Goal: Information Seeking & Learning: Learn about a topic

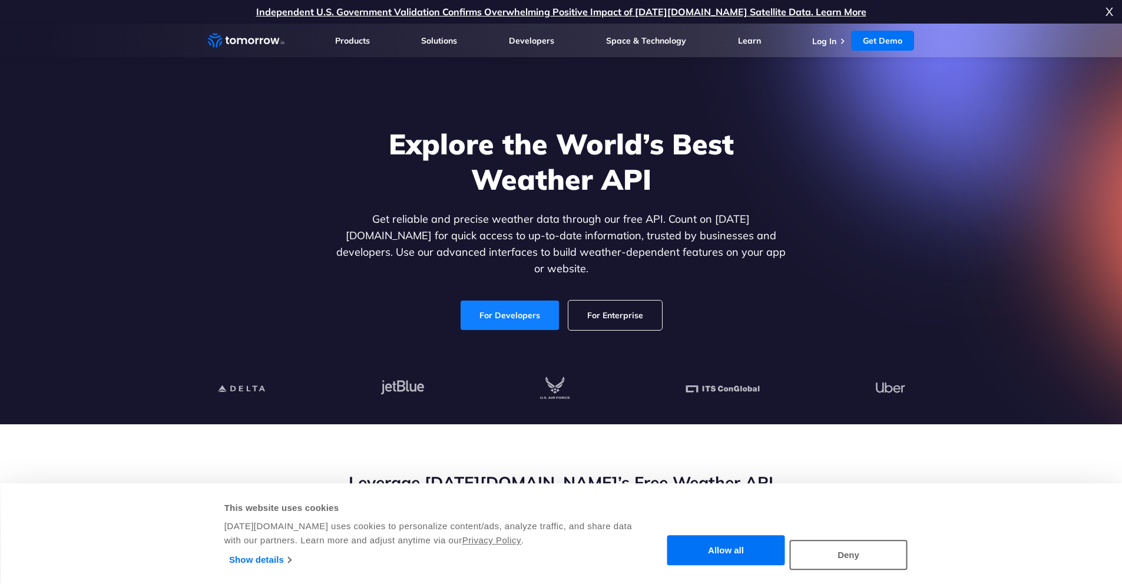
drag, startPoint x: 0, startPoint y: 0, endPoint x: 503, endPoint y: 292, distance: 581.6
click at [503, 300] on link "For Developers" at bounding box center [510, 314] width 98 height 29
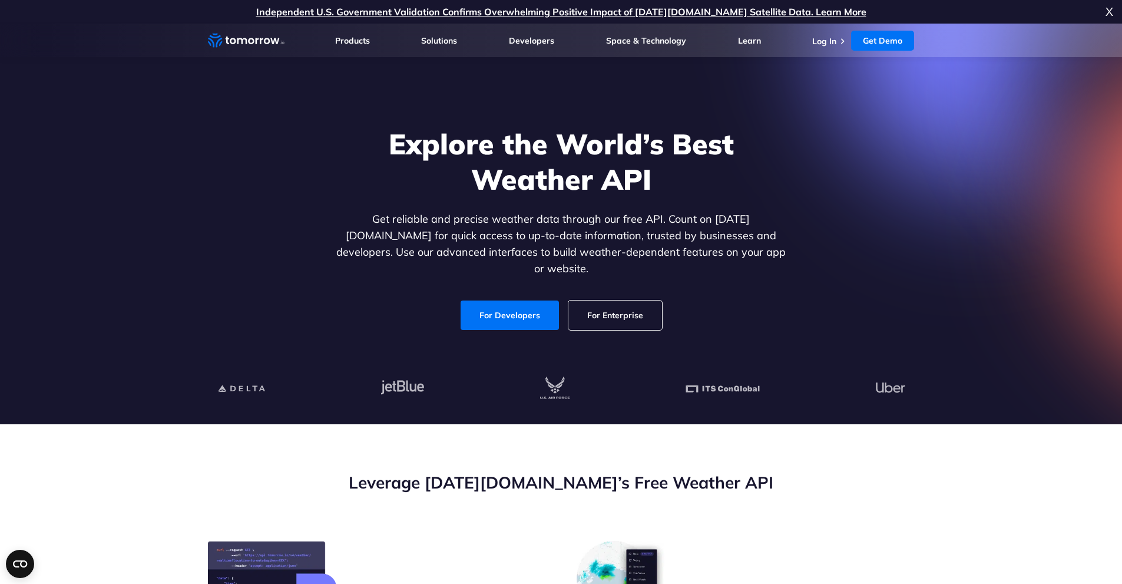
drag, startPoint x: 156, startPoint y: 199, endPoint x: 140, endPoint y: 201, distance: 16.0
click at [140, 201] on section "Explore the World’s Best Weather API Get reliable and precise weather data thro…" at bounding box center [561, 224] width 1122 height 401
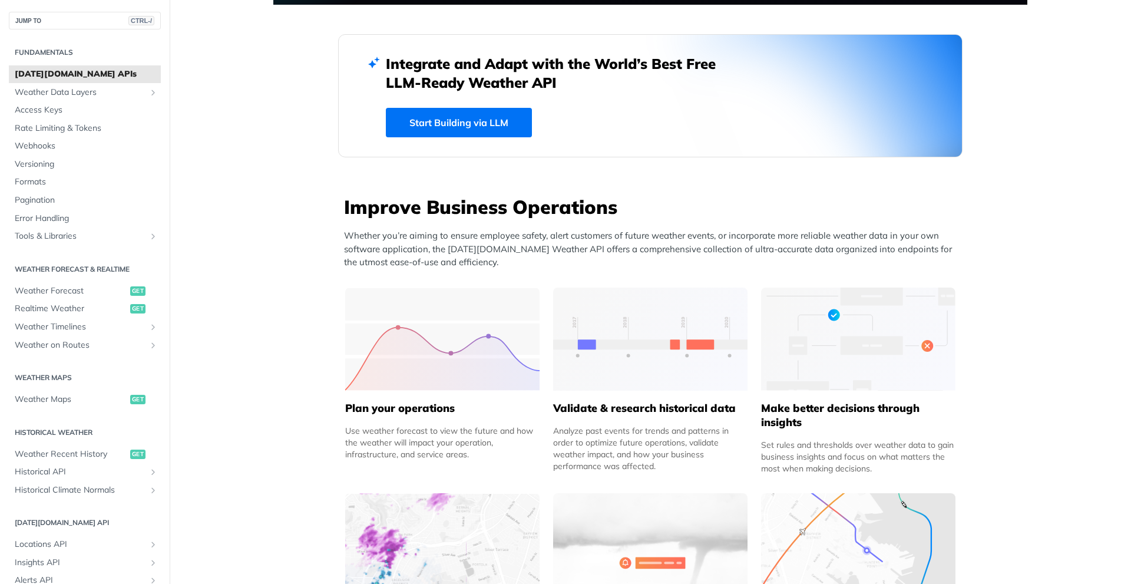
scroll to position [648, 0]
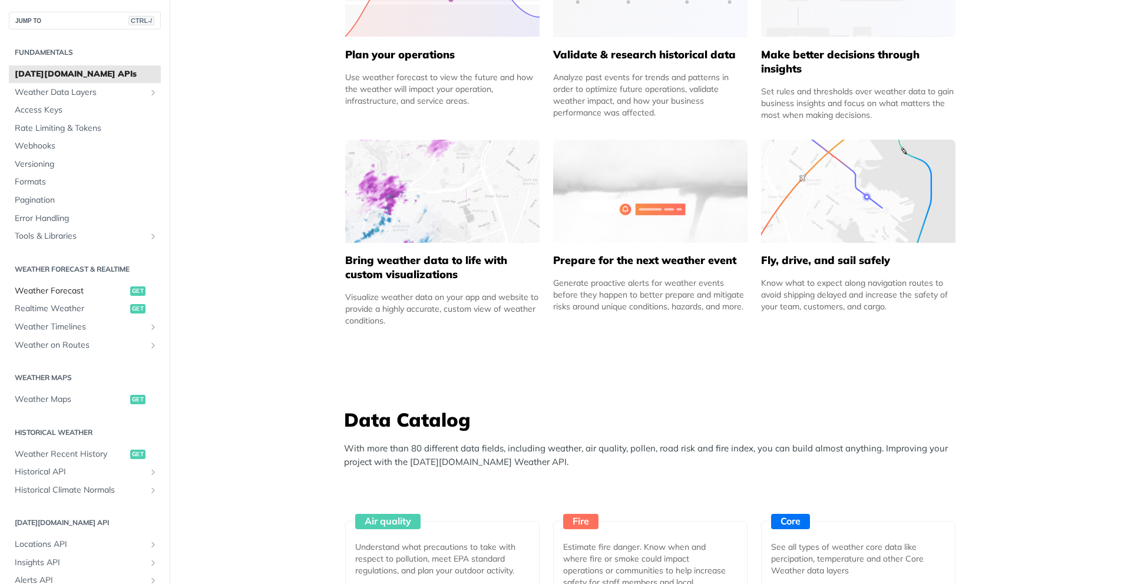
click at [75, 288] on span "Weather Forecast" at bounding box center [71, 291] width 113 height 12
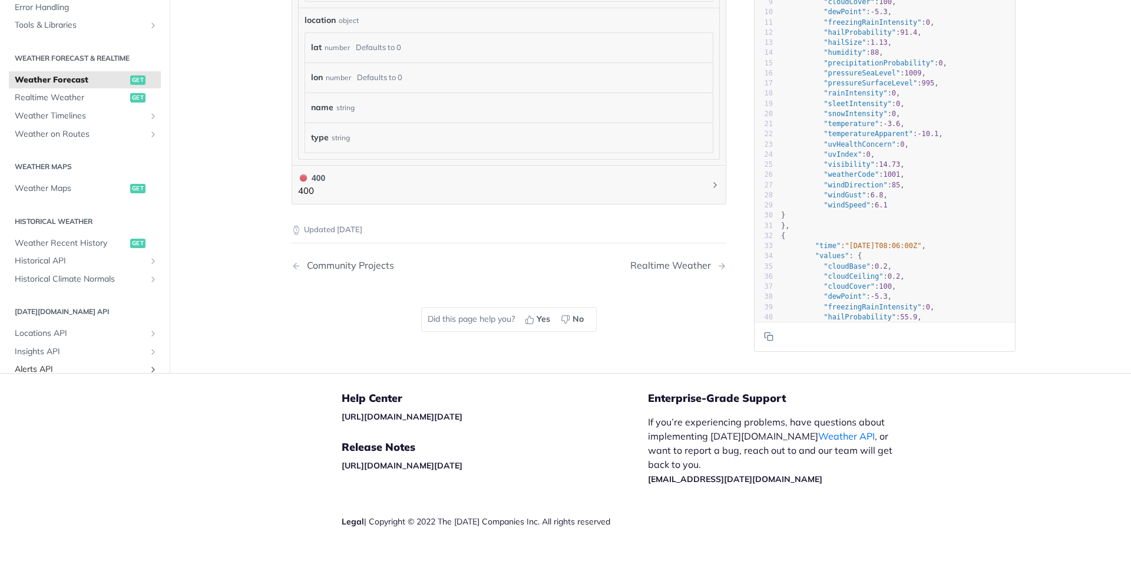
scroll to position [199, 0]
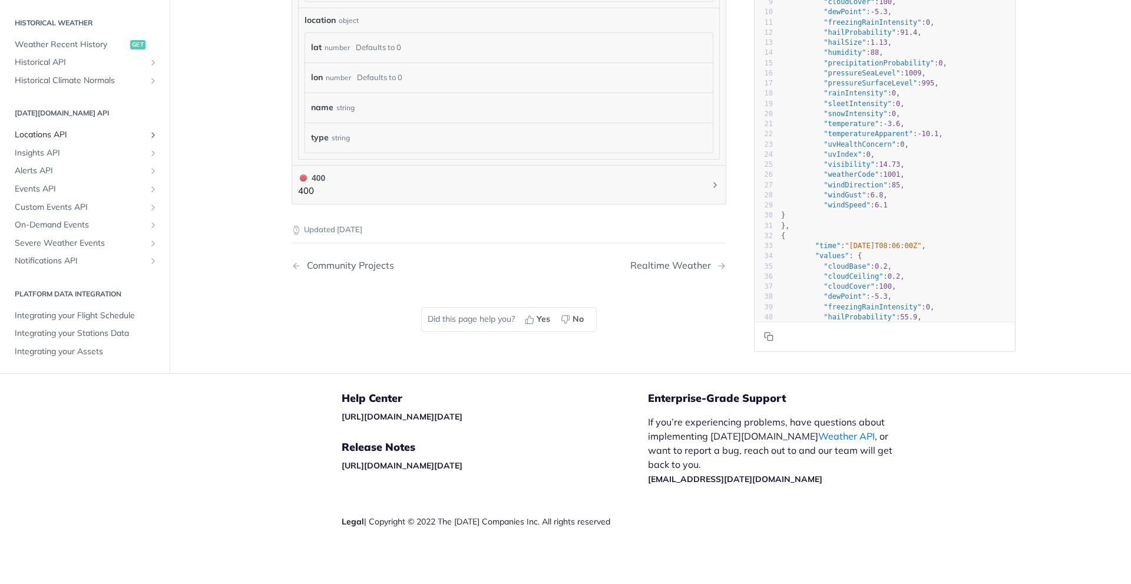
click at [37, 133] on span "Locations API" at bounding box center [80, 135] width 131 height 12
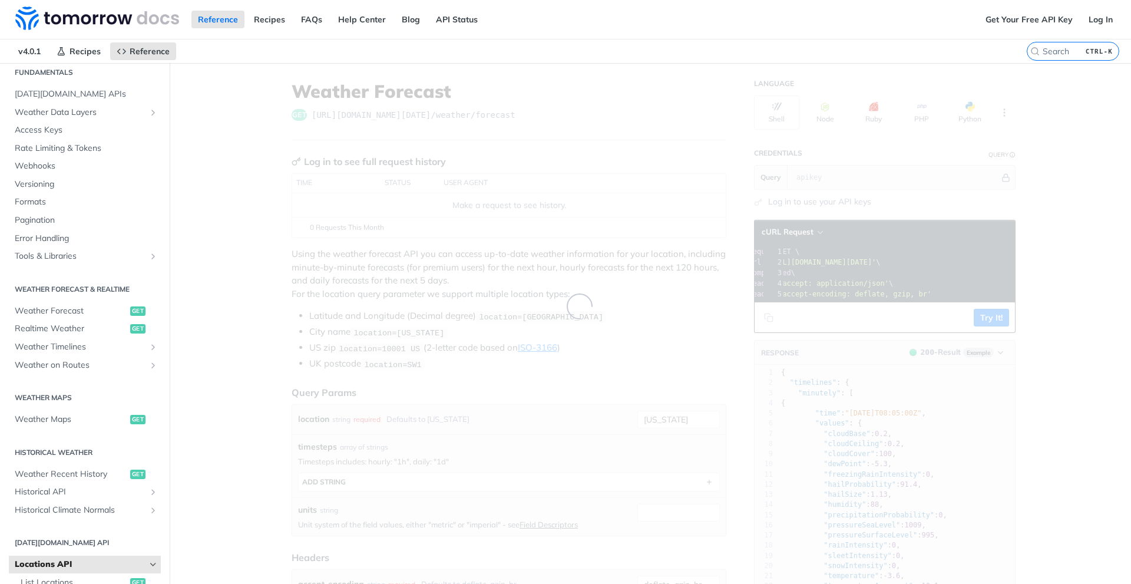
scroll to position [32, 0]
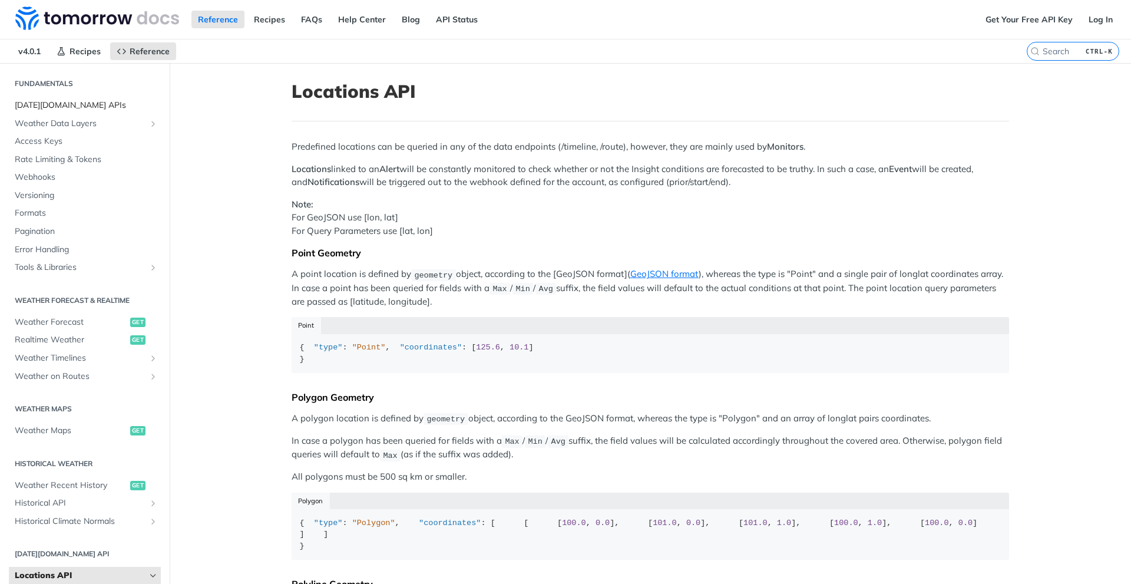
click at [33, 109] on span "[DATE][DOMAIN_NAME] APIs" at bounding box center [86, 106] width 143 height 12
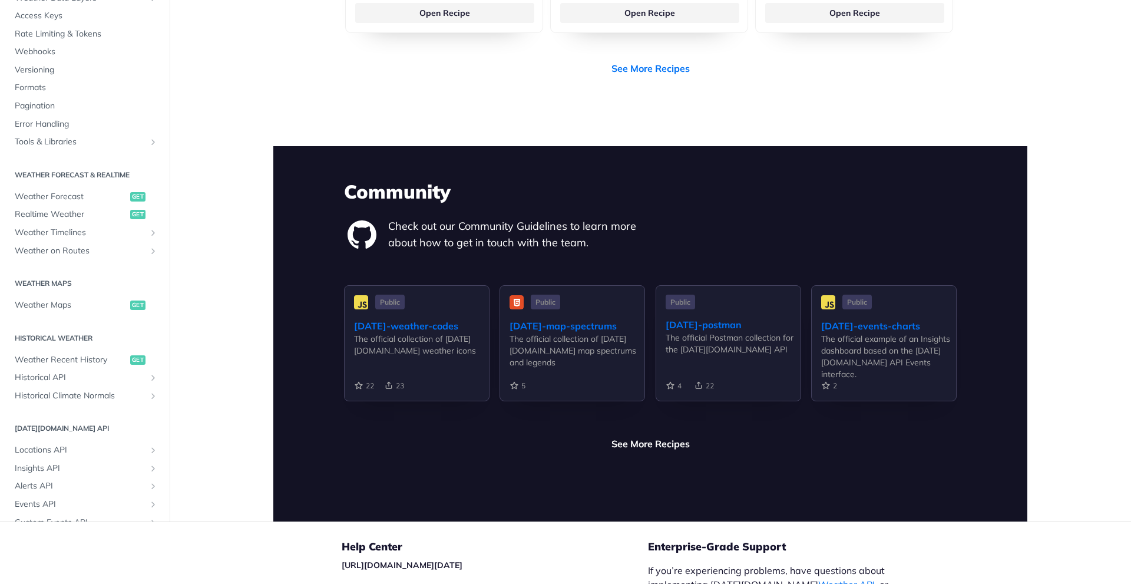
scroll to position [2747, 0]
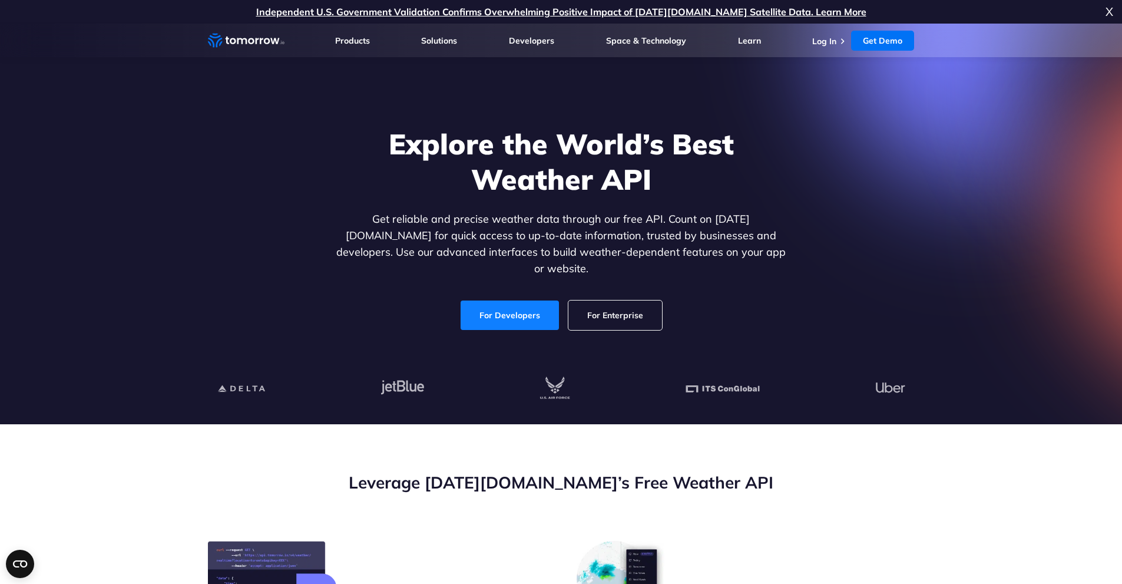
click at [480, 300] on link "For Developers" at bounding box center [510, 314] width 98 height 29
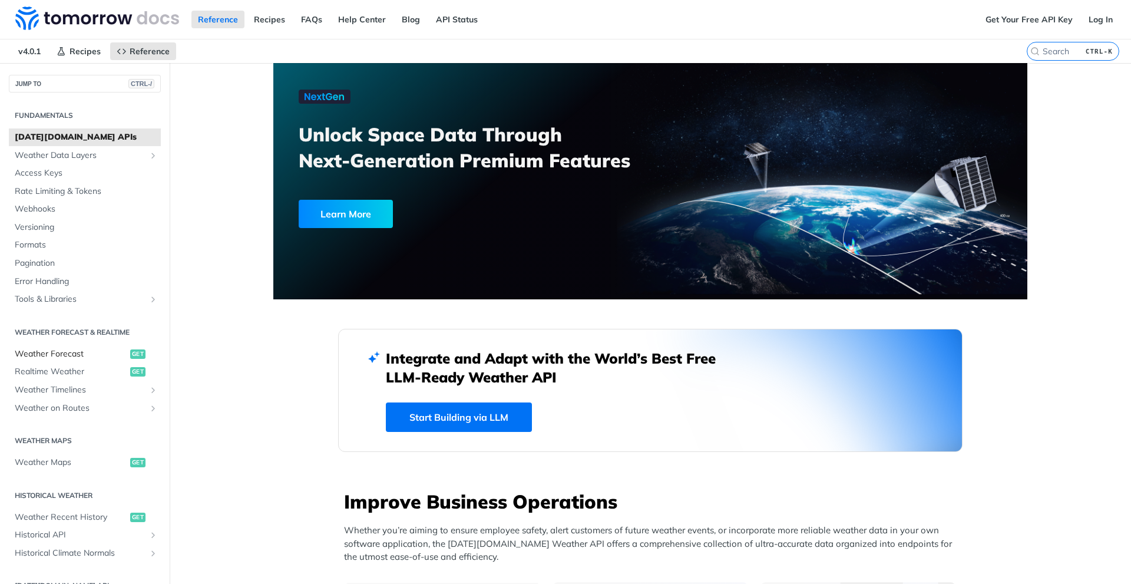
click at [46, 349] on span "Weather Forecast" at bounding box center [71, 354] width 113 height 12
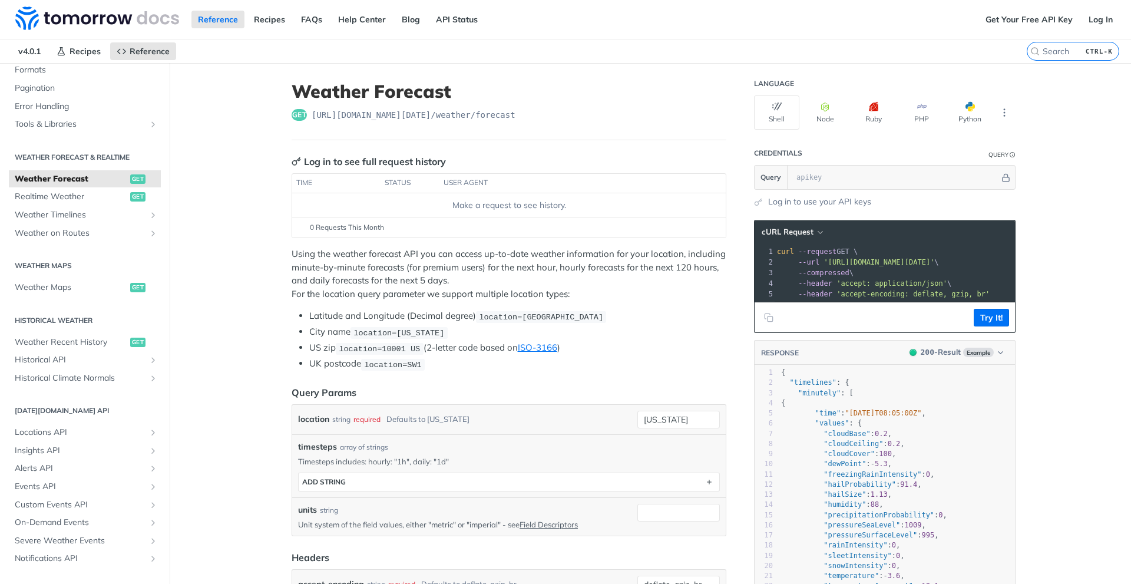
scroll to position [199, 0]
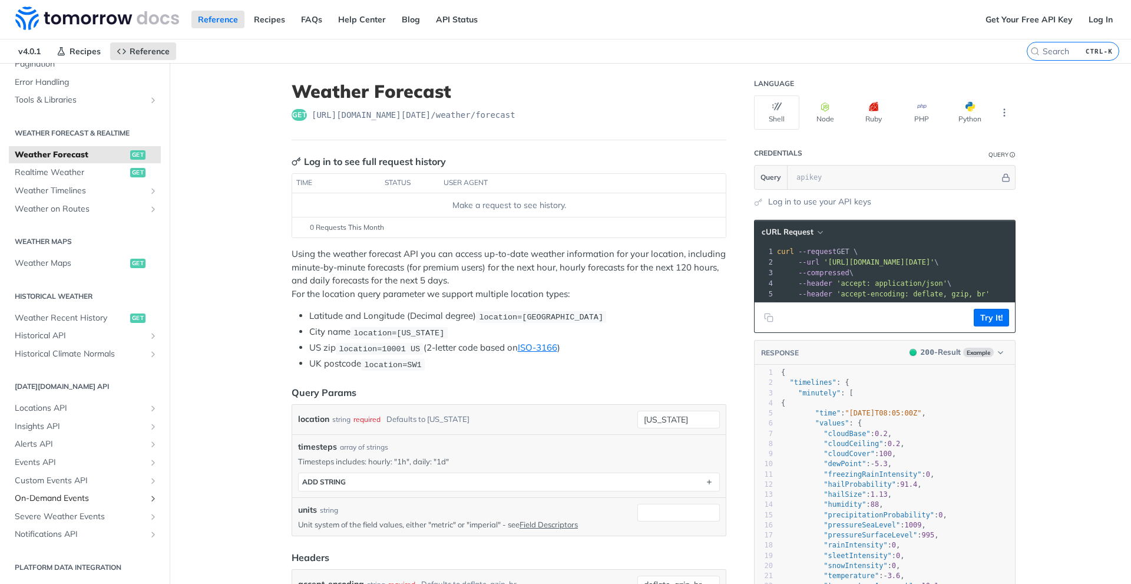
drag, startPoint x: 65, startPoint y: 501, endPoint x: 235, endPoint y: 330, distance: 241.2
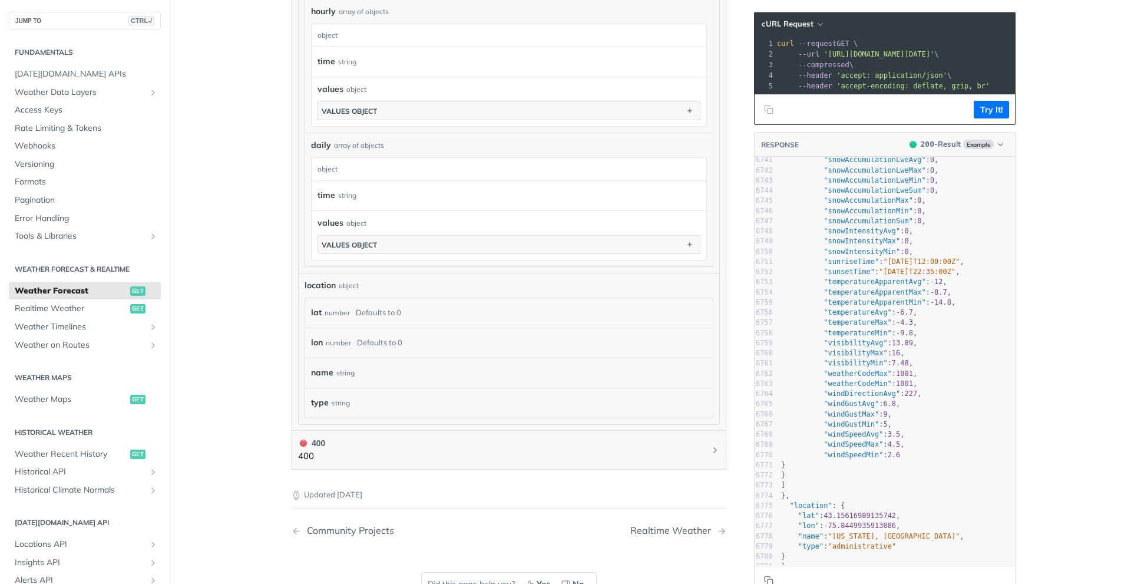
scroll to position [589, 0]
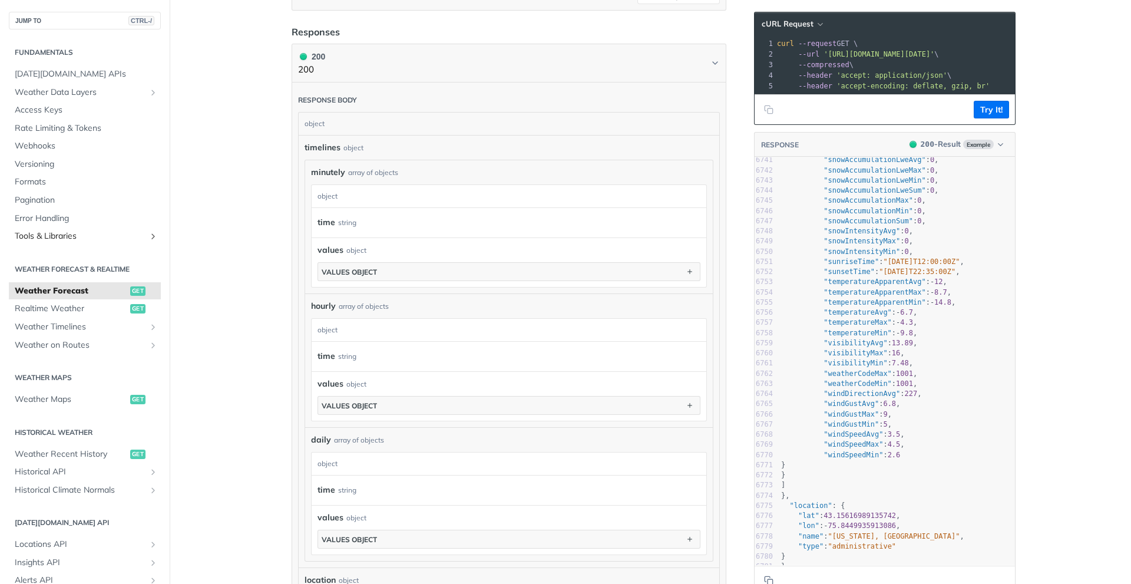
click at [57, 234] on span "Tools & Libraries" at bounding box center [80, 236] width 131 height 12
click at [48, 71] on span "[DATE][DOMAIN_NAME] APIs" at bounding box center [86, 74] width 143 height 12
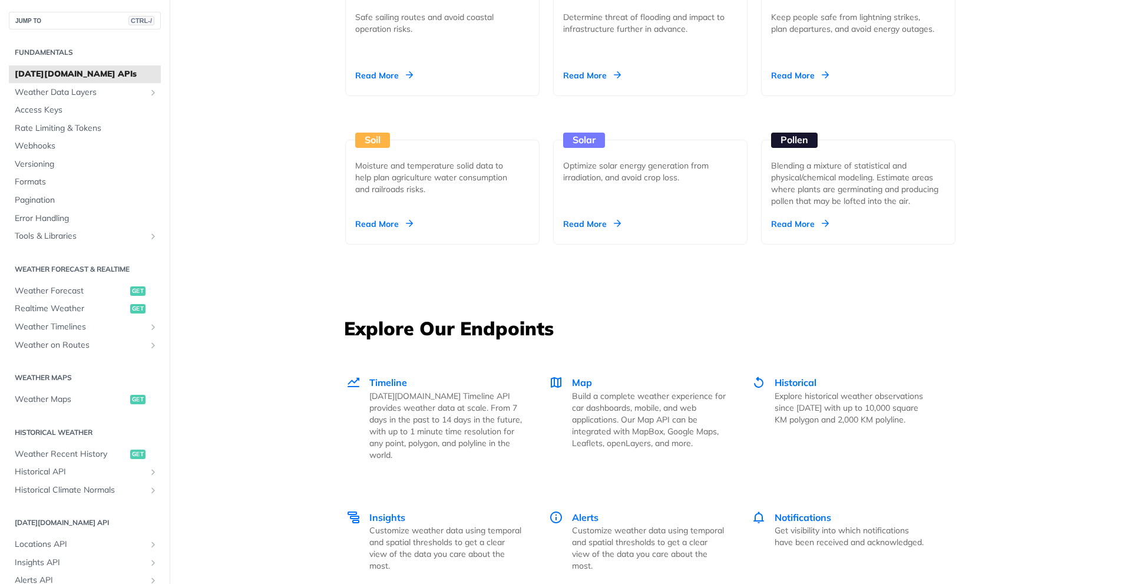
scroll to position [1494, 0]
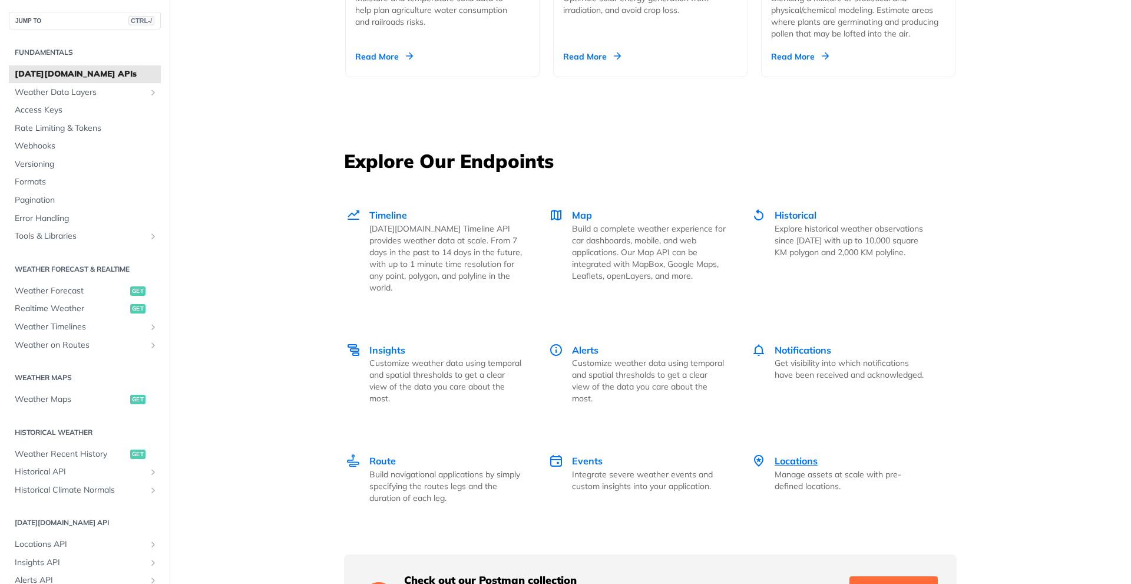
click at [769, 454] on div "Locations Manage assets at scale with pre-defined locations." at bounding box center [840, 473] width 177 height 38
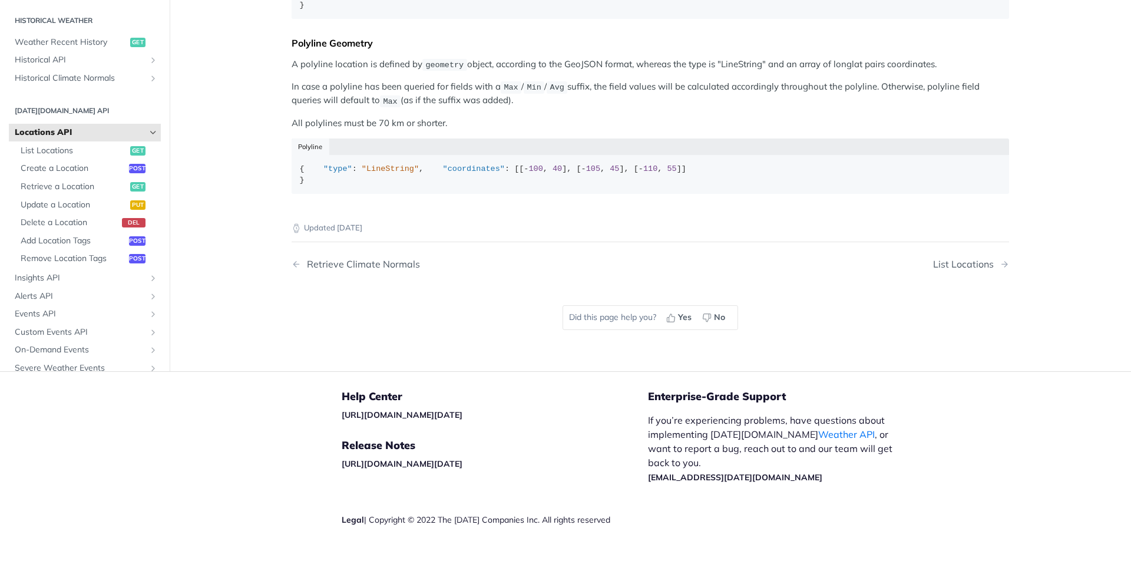
scroll to position [589, 0]
